Goal: Information Seeking & Learning: Learn about a topic

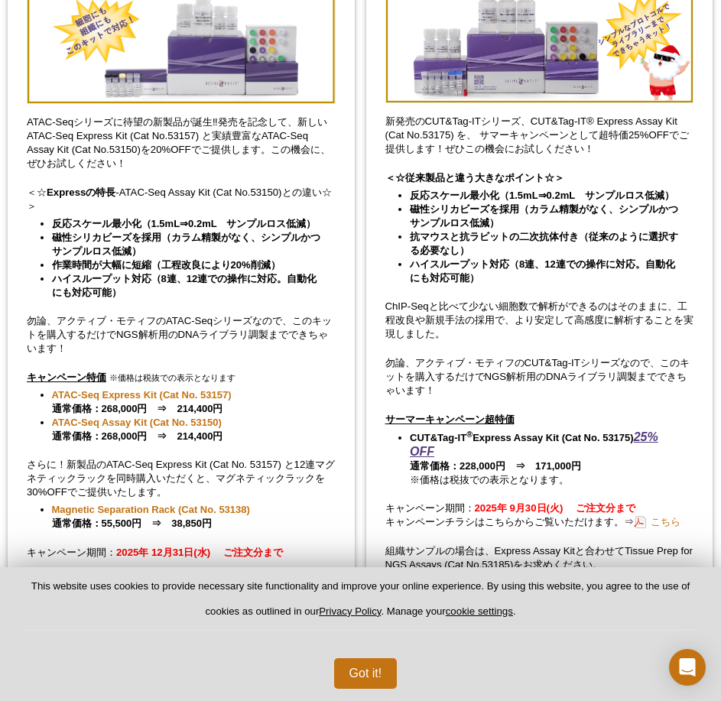
scroll to position [459, 0]
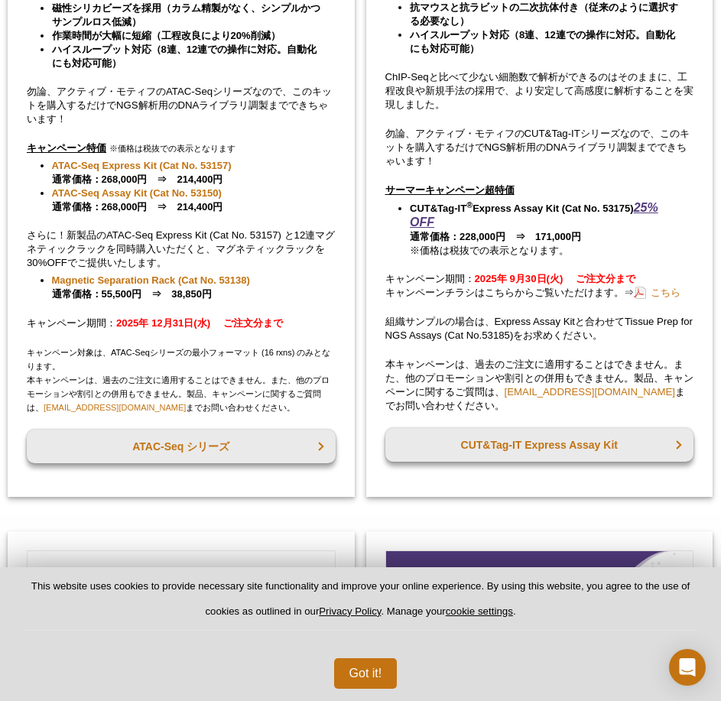
click at [566, 319] on p "組織サンプルの場合は、Express Assay Kitと合わせてTissue Prep for NGS Assays (Cat No.53185)をお求めく…" at bounding box center [539, 329] width 309 height 28
click at [336, 153] on div "ATAC-Seqシリーズに待望の新製品が誕生‼発売を記念して、新しいATAC-Seq Express Kit (Cat No.53157) と実績豊富なATA…" at bounding box center [181, 81] width 347 height 832
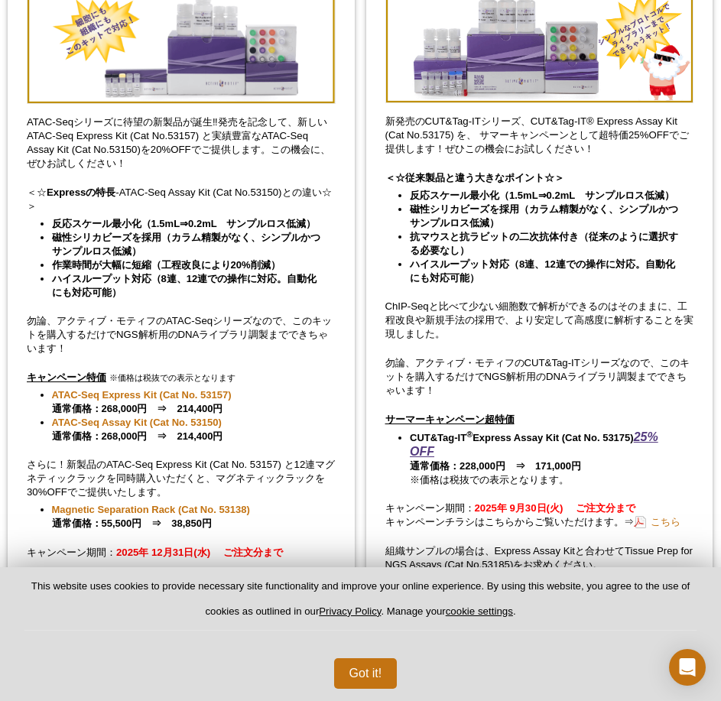
scroll to position [0, 0]
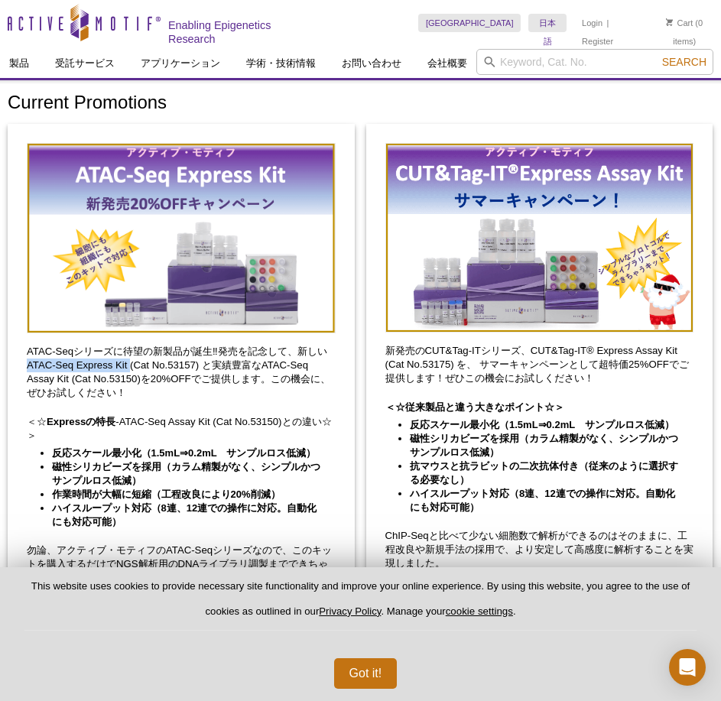
drag, startPoint x: 24, startPoint y: 365, endPoint x: 129, endPoint y: 369, distance: 104.8
click at [129, 369] on div "ATAC-Seqシリーズに待望の新製品が誕生‼発売を記念して、新しいATAC-Seq Express Kit (Cat No.53157) と実績豊富なATA…" at bounding box center [181, 540] width 347 height 832
copy p "ATAC-Seq Express Kit"
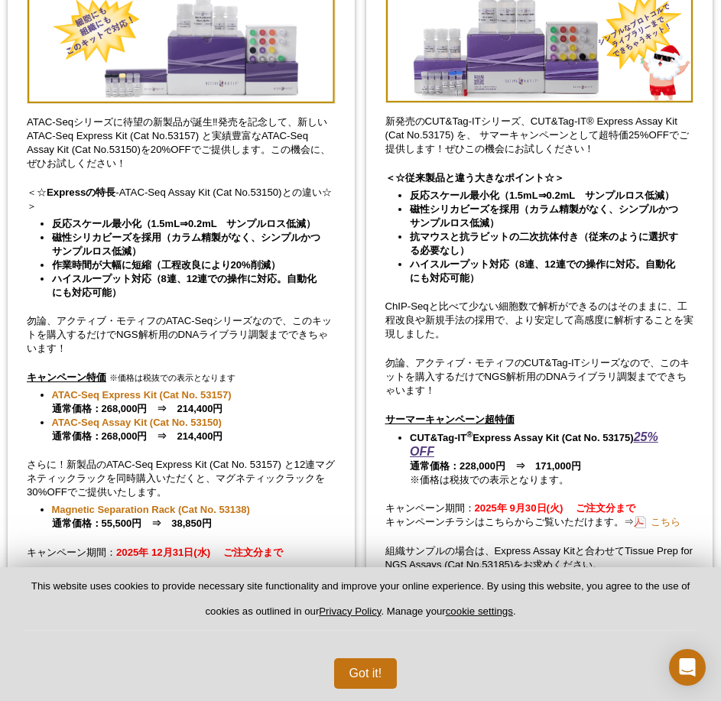
click at [187, 165] on p "ATAC-Seqシリーズに待望の新製品が誕生‼発売を記念して、新しいATAC-Seq Express Kit (Cat No.53157) と実績豊富なATA…" at bounding box center [181, 142] width 309 height 55
click at [181, 151] on p "ATAC-Seqシリーズに待望の新製品が誕生‼発売を記念して、新しいATAC-Seq Express Kit (Cat No.53157) と実績豊富なATA…" at bounding box center [181, 142] width 309 height 55
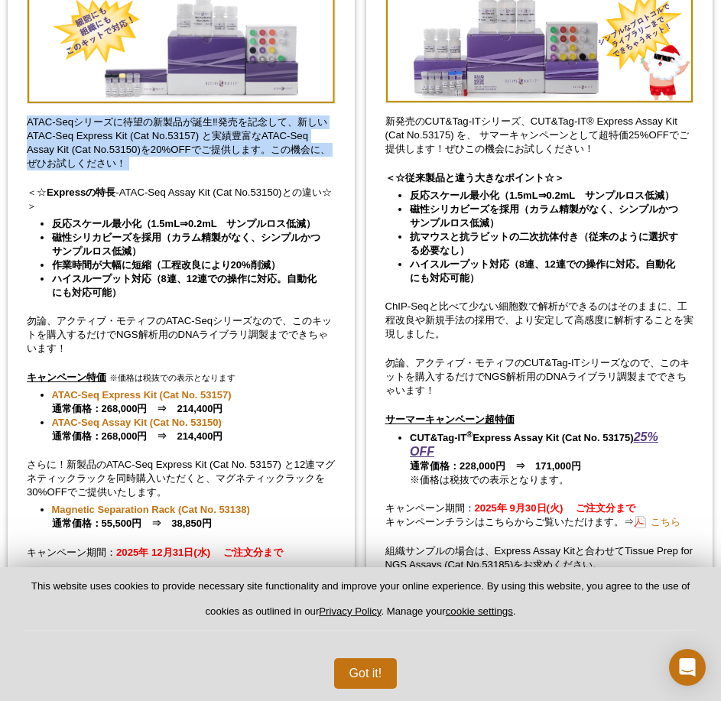
click at [181, 151] on p "ATAC-Seqシリーズに待望の新製品が誕生‼発売を記念して、新しいATAC-Seq Express Kit (Cat No.53157) と実績豊富なATA…" at bounding box center [181, 142] width 309 height 55
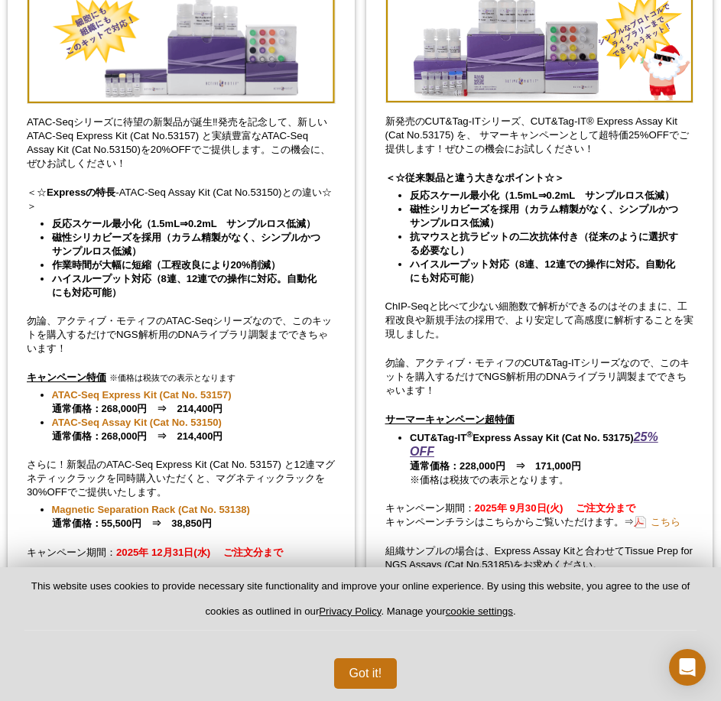
click at [142, 194] on p "＜☆ Expressの特長 -ATAC-Seq Assay Kit (Cat No.53150)との違い☆＞" at bounding box center [181, 200] width 309 height 28
click at [114, 259] on strong "作業時間が大幅に短縮（工程改良により20%削減）" at bounding box center [166, 264] width 229 height 11
click at [108, 304] on div "ATAC-Seqシリーズに待望の新製品が誕生‼発売を記念して、新しいATAC-Seq Express Kit (Cat No.53157) と実績豊富なATA…" at bounding box center [181, 311] width 347 height 832
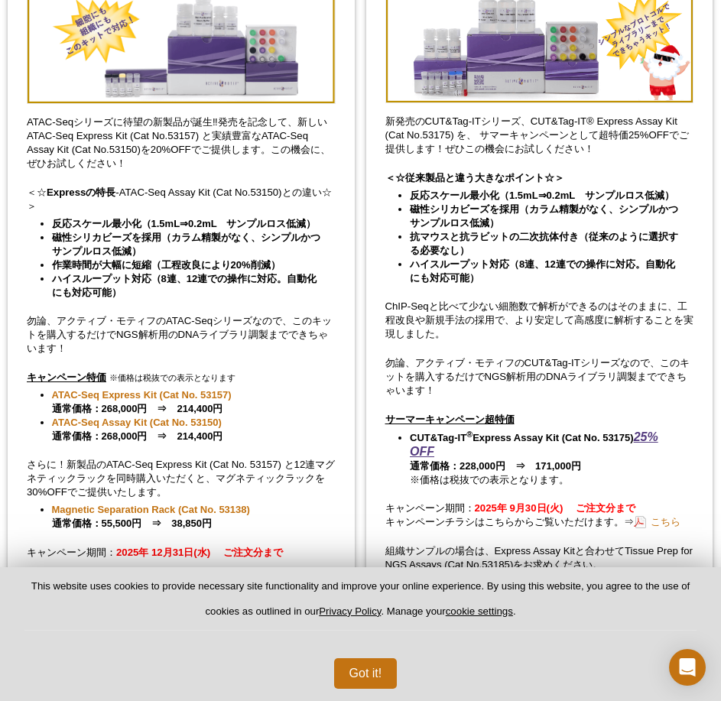
scroll to position [459, 0]
